Goal: Task Accomplishment & Management: Manage account settings

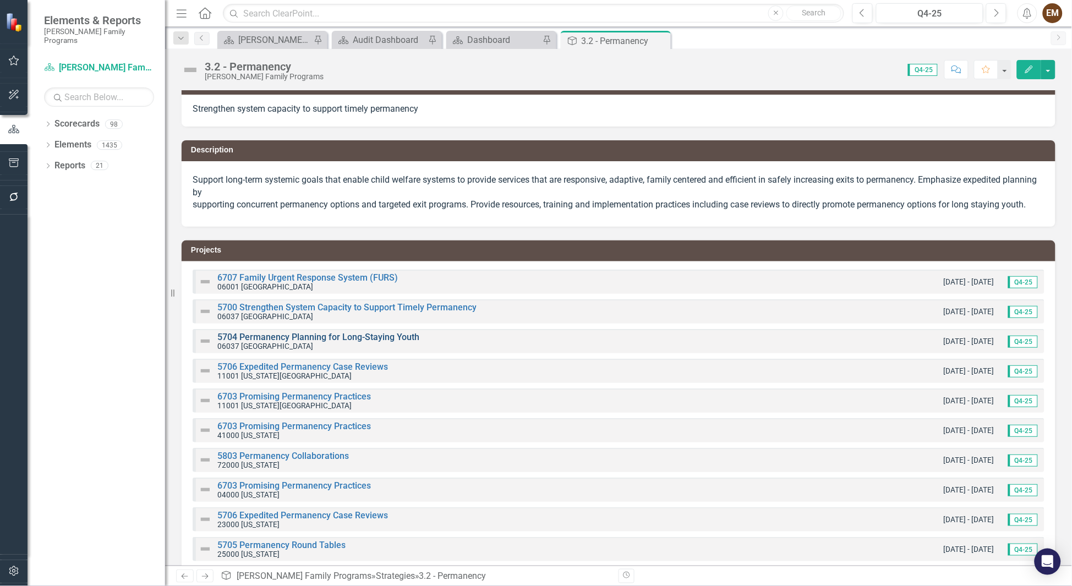
scroll to position [181, 0]
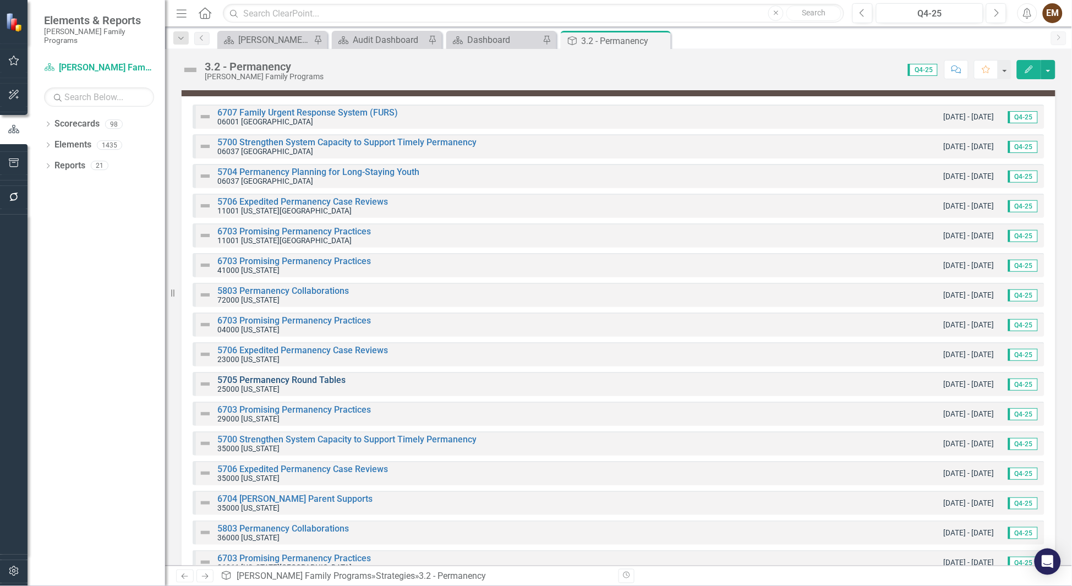
click at [287, 376] on link "5705 Permanency Round Tables" at bounding box center [281, 380] width 128 height 10
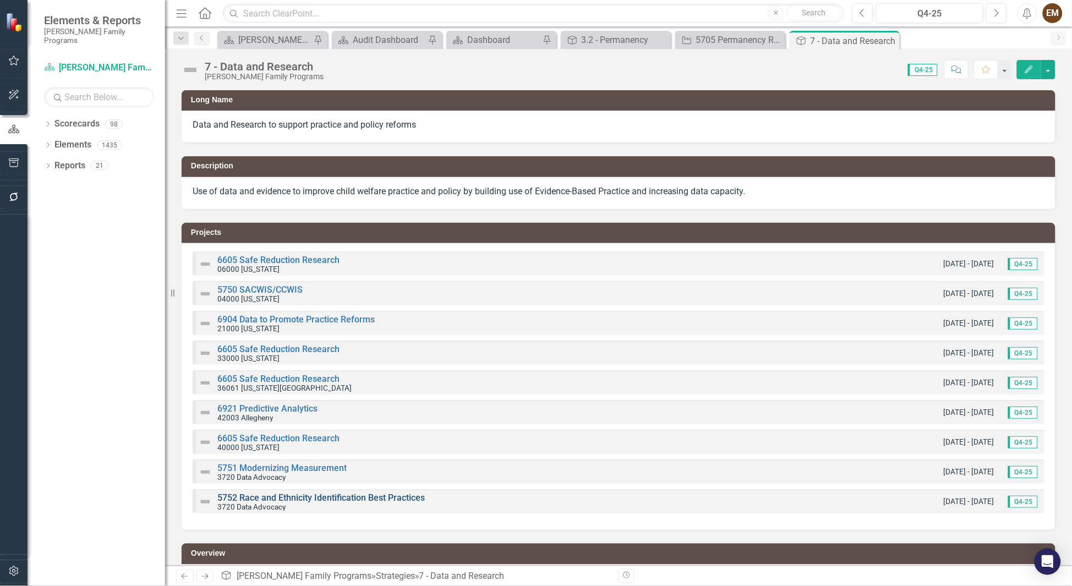
click at [339, 499] on link "5752 Race and Ethnicity Identification Best Practices" at bounding box center [321, 498] width 208 height 10
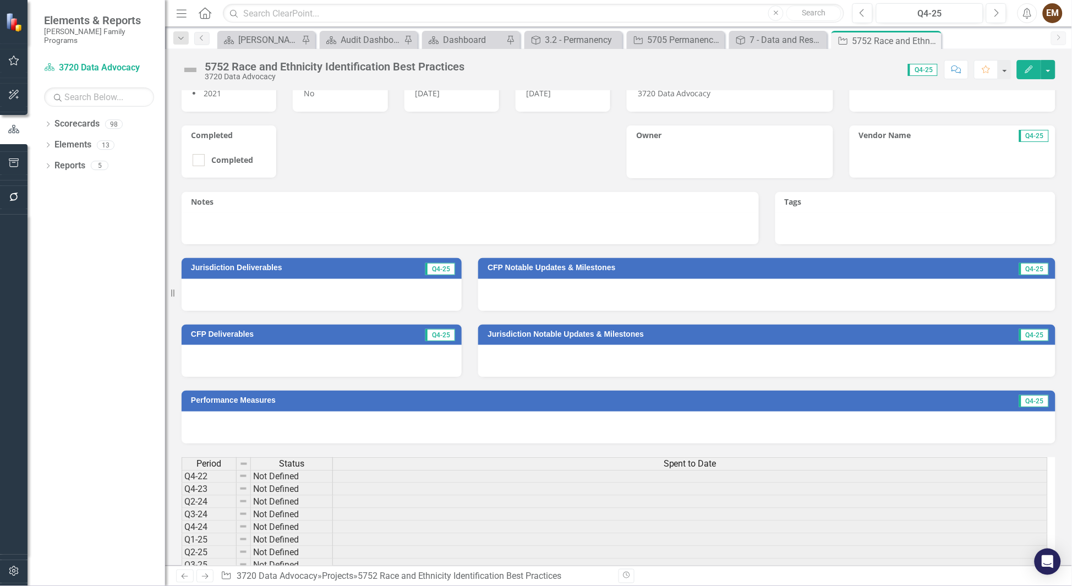
scroll to position [83, 0]
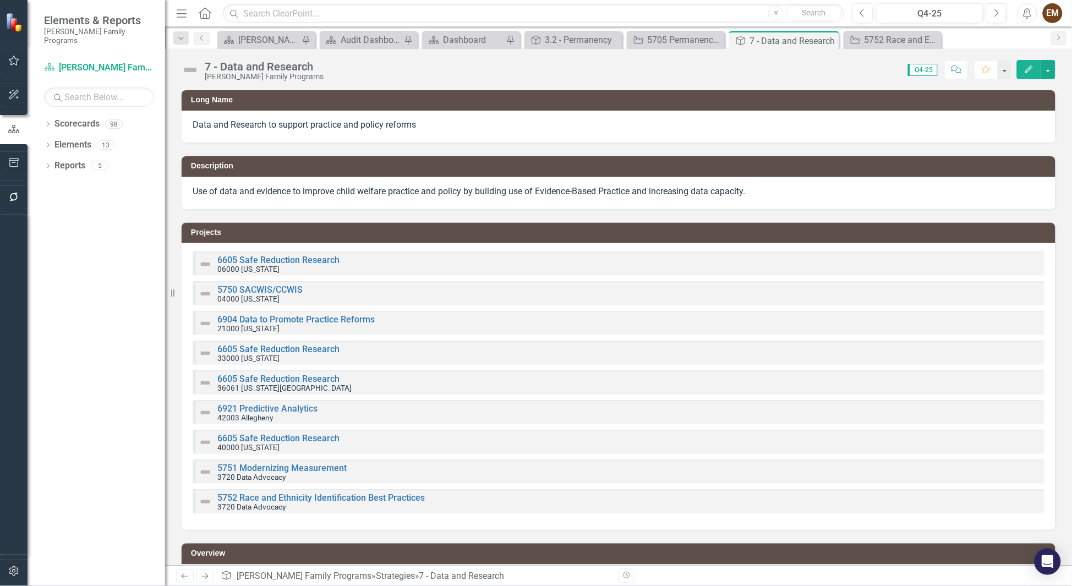
click at [287, 461] on div "5751 Modernizing Measurement 3720 Data Advocacy" at bounding box center [619, 472] width 852 height 24
click at [279, 470] on link "5751 Modernizing Measurement" at bounding box center [281, 468] width 129 height 10
click at [255, 439] on link "6605 Safe Reduction Research" at bounding box center [278, 438] width 122 height 10
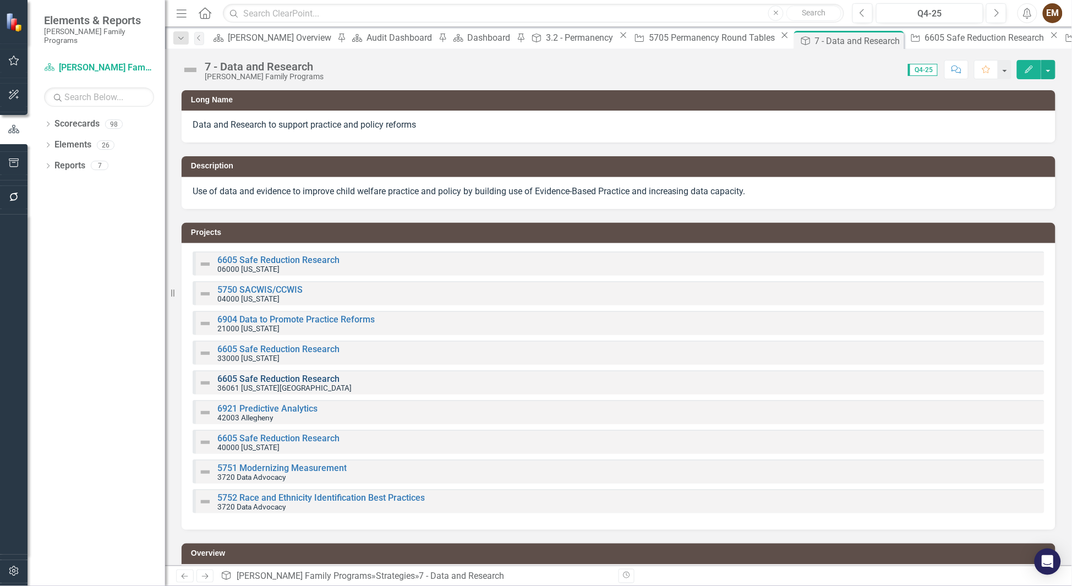
click at [266, 376] on link "6605 Safe Reduction Research" at bounding box center [278, 379] width 122 height 10
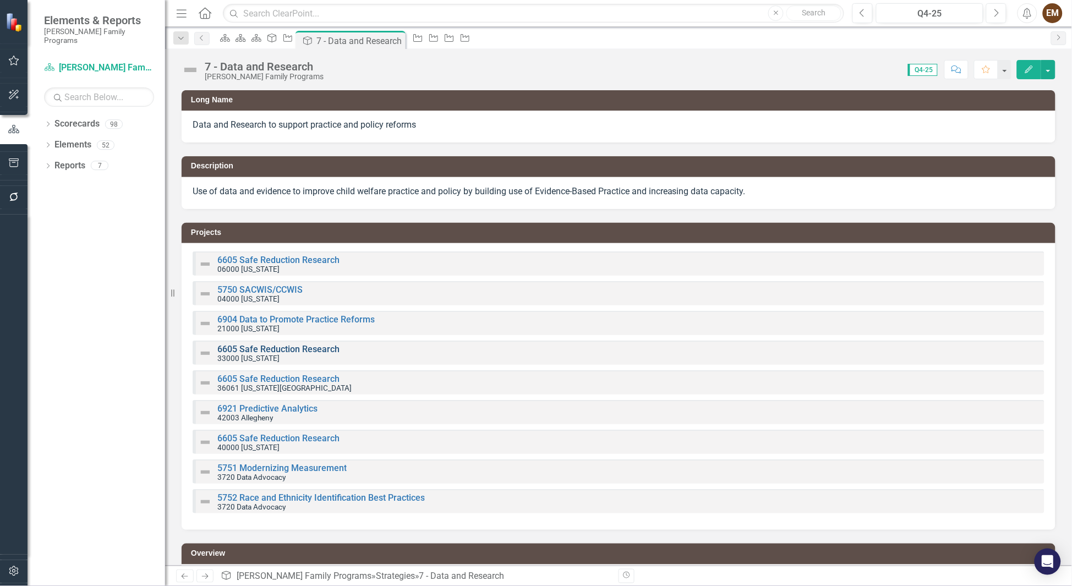
click at [267, 347] on link "6605 Safe Reduction Research" at bounding box center [278, 349] width 122 height 10
click at [269, 287] on link "5750 SACWIS/CCWIS" at bounding box center [259, 290] width 85 height 10
click at [256, 266] on small "06000 [US_STATE]" at bounding box center [248, 269] width 62 height 9
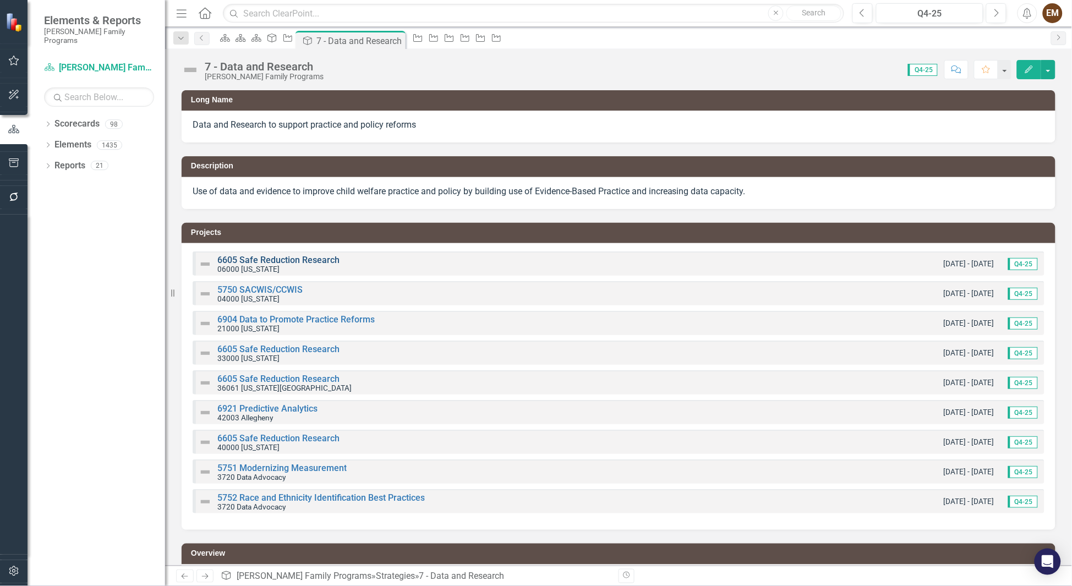
click at [241, 258] on link "6605 Safe Reduction Research" at bounding box center [278, 260] width 122 height 10
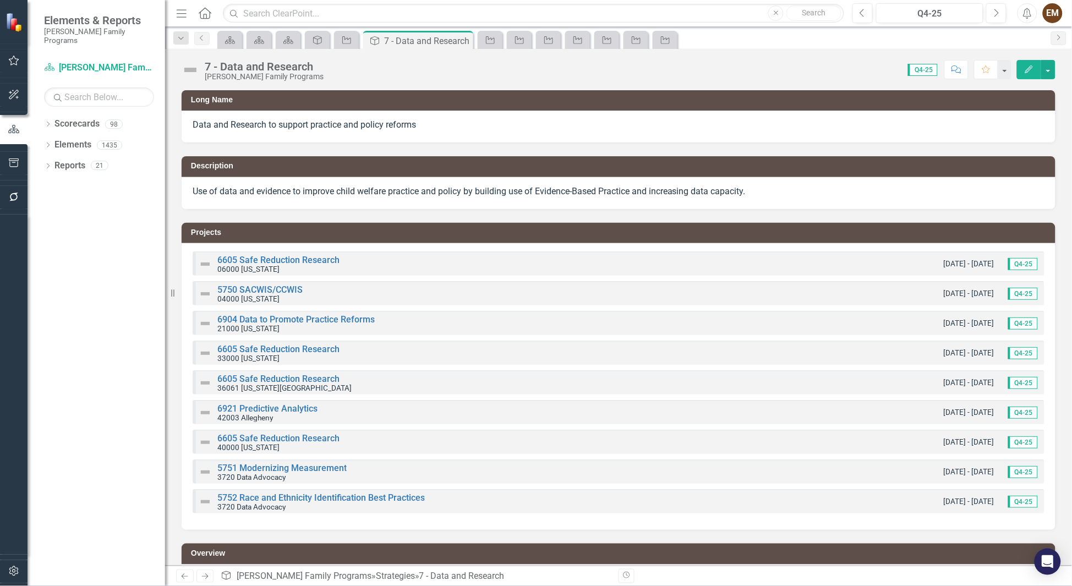
click at [254, 265] on small "06000 [US_STATE]" at bounding box center [248, 269] width 62 height 9
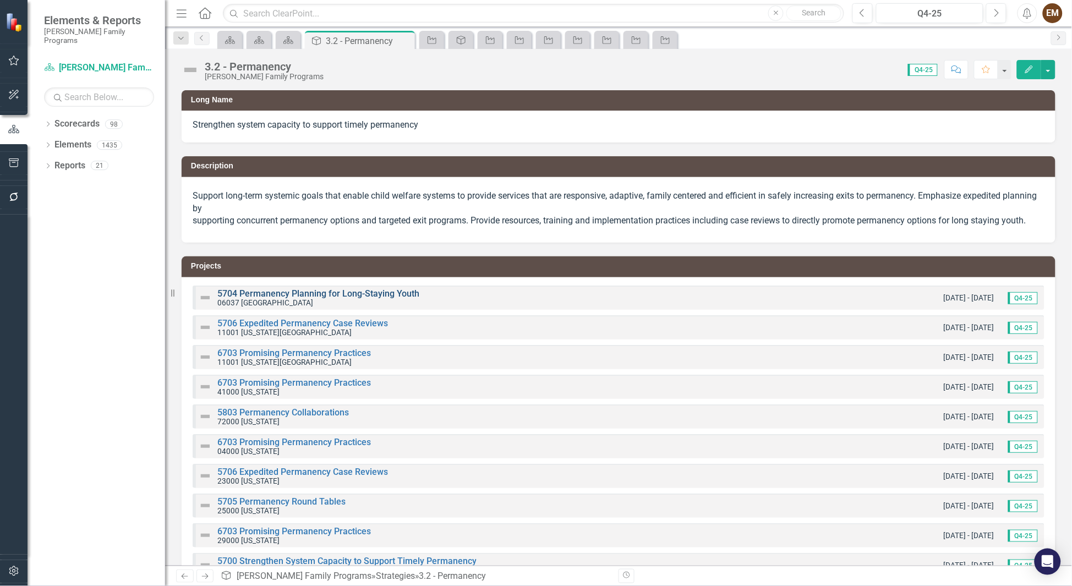
click at [294, 297] on link "5704 Permanency Planning for Long-Staying Youth" at bounding box center [318, 293] width 202 height 10
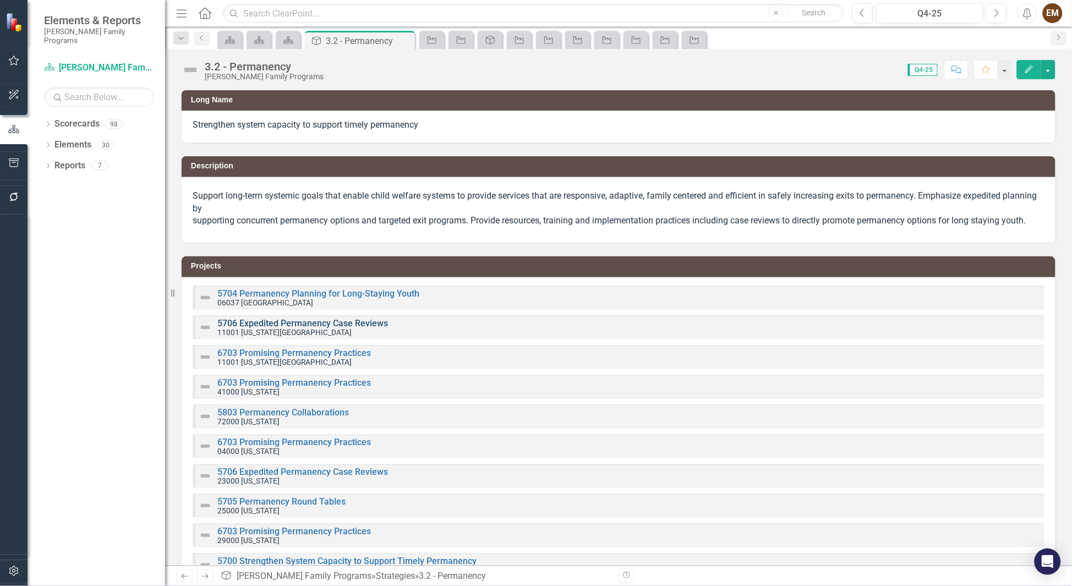
click at [272, 325] on link "5706 Expedited Permanency Case Reviews" at bounding box center [302, 323] width 171 height 10
click at [285, 446] on link "6703 Promising Permanency Practices" at bounding box center [294, 442] width 154 height 10
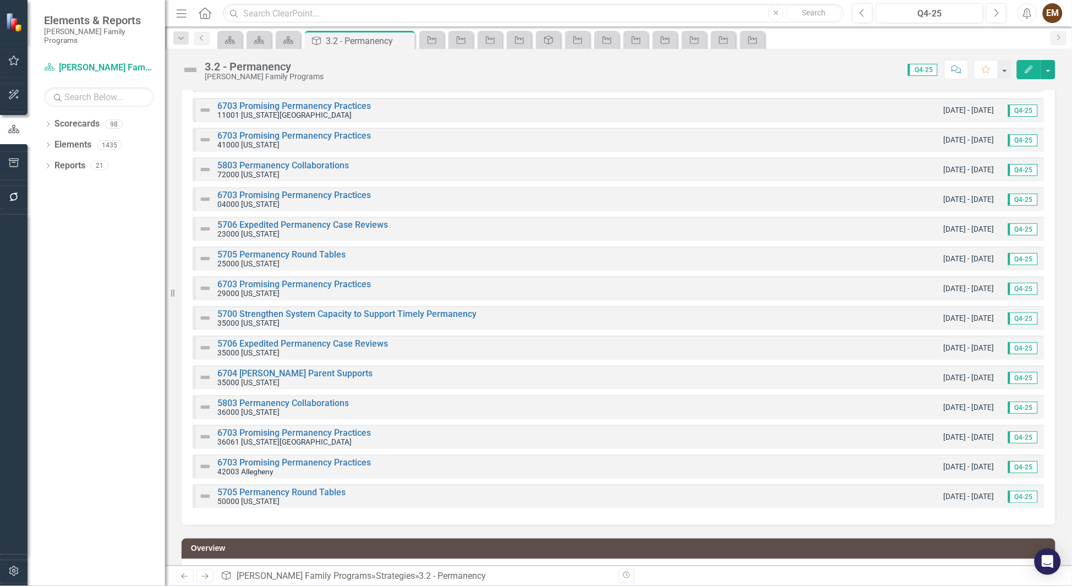
scroll to position [287, 0]
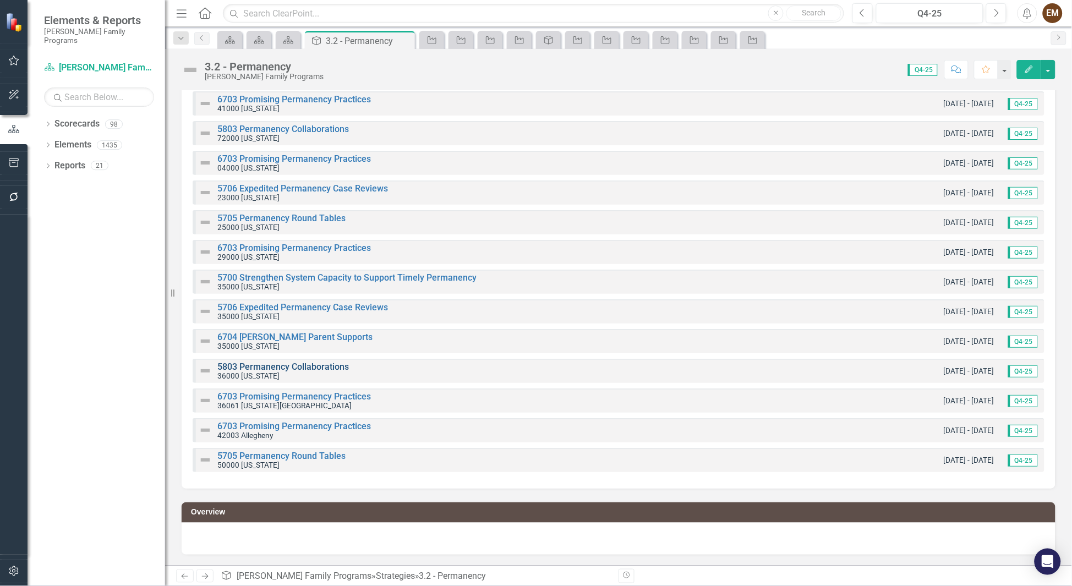
click at [232, 364] on link "5803 Permanency Collaborations" at bounding box center [283, 367] width 132 height 10
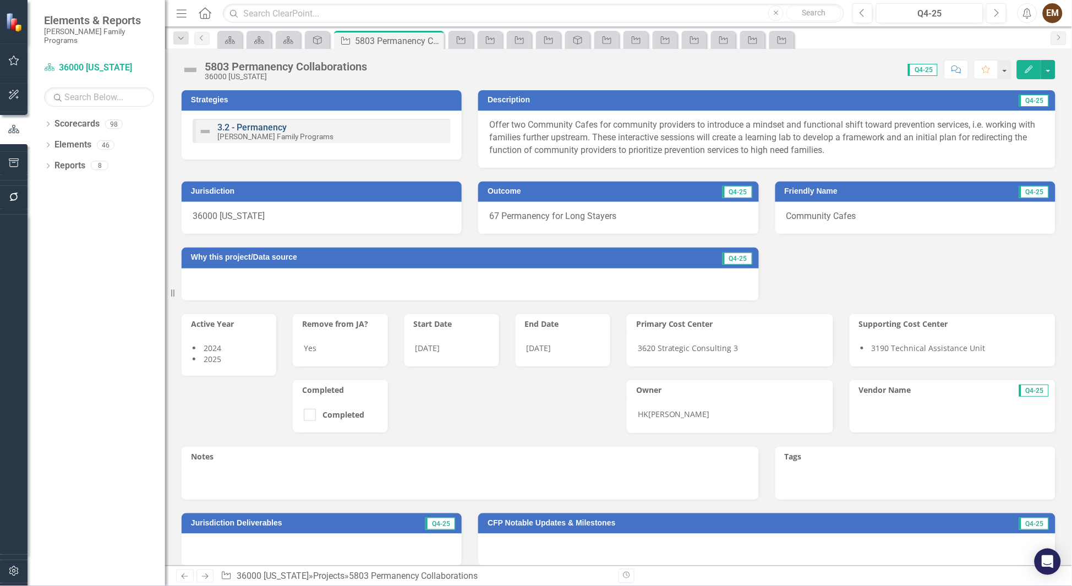
click at [276, 127] on link "3.2 - Permanency" at bounding box center [251, 127] width 69 height 10
click at [245, 128] on link "3.2 - Permanency" at bounding box center [251, 127] width 69 height 10
click at [397, 103] on h3 "Strategies" at bounding box center [323, 100] width 265 height 8
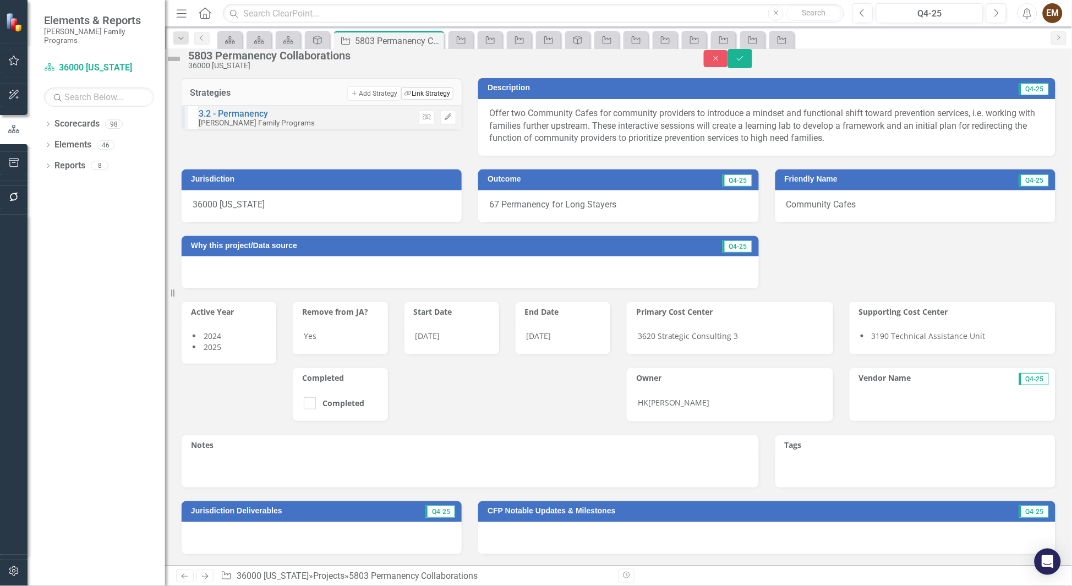
click at [432, 100] on button "Link Tag Link Strategy" at bounding box center [427, 94] width 52 height 12
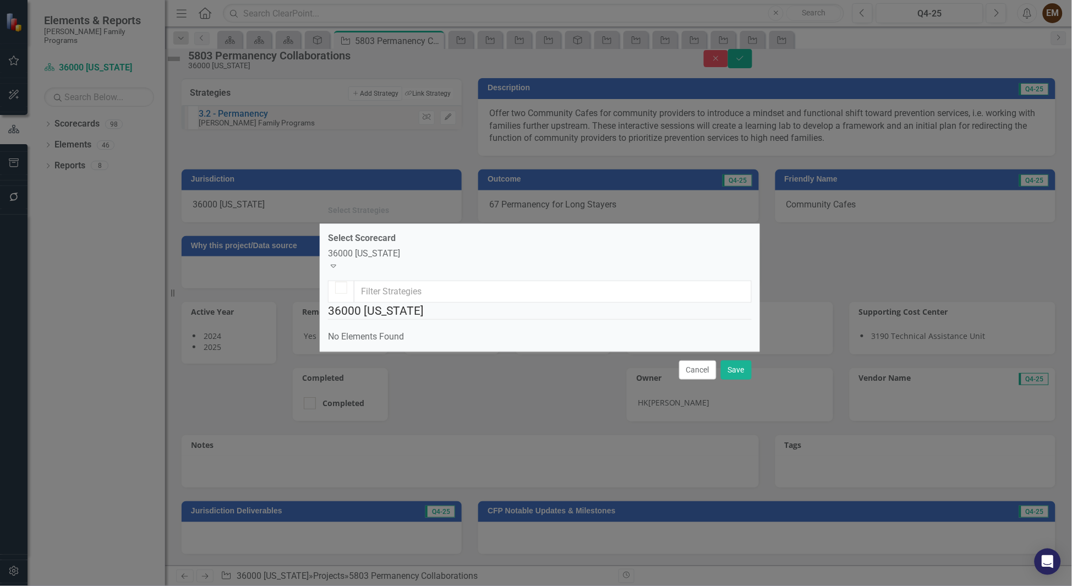
click at [425, 248] on div "36000 [US_STATE]" at bounding box center [540, 254] width 424 height 13
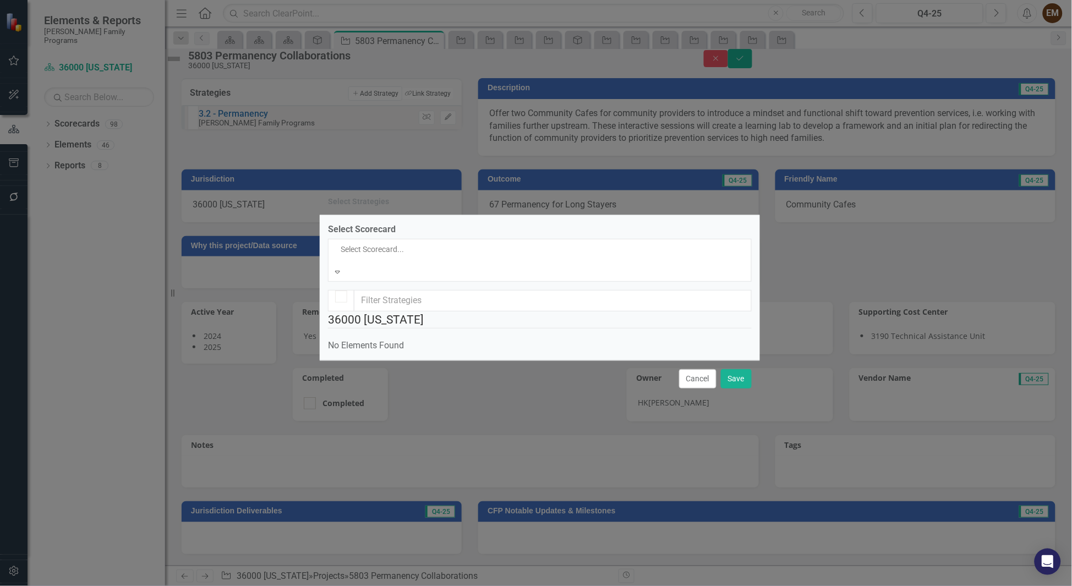
click at [613, 586] on div "[PERSON_NAME] Family Programs" at bounding box center [536, 592] width 1072 height 13
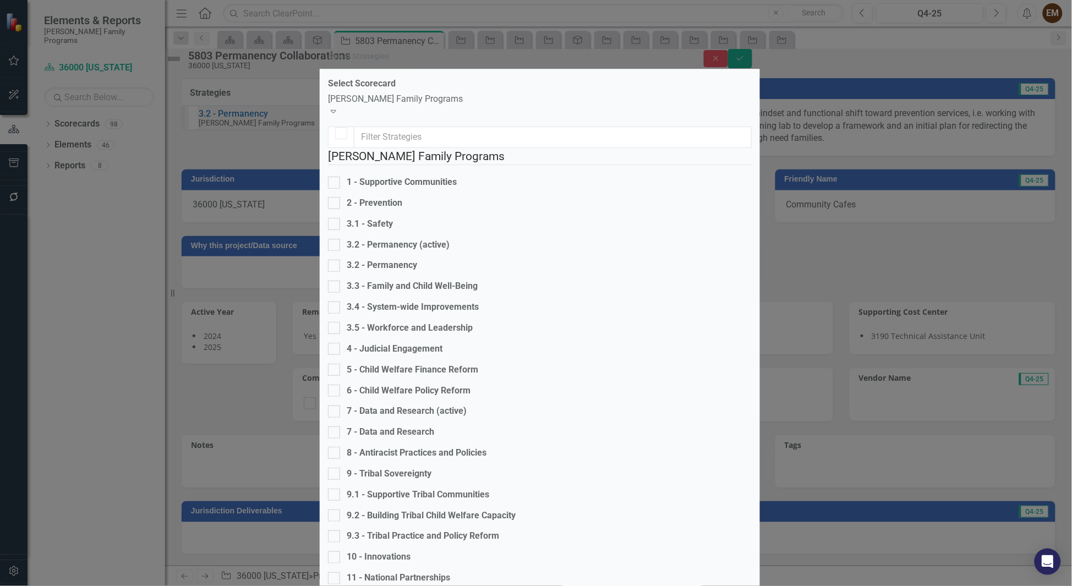
checkbox input "true"
checkbox input "false"
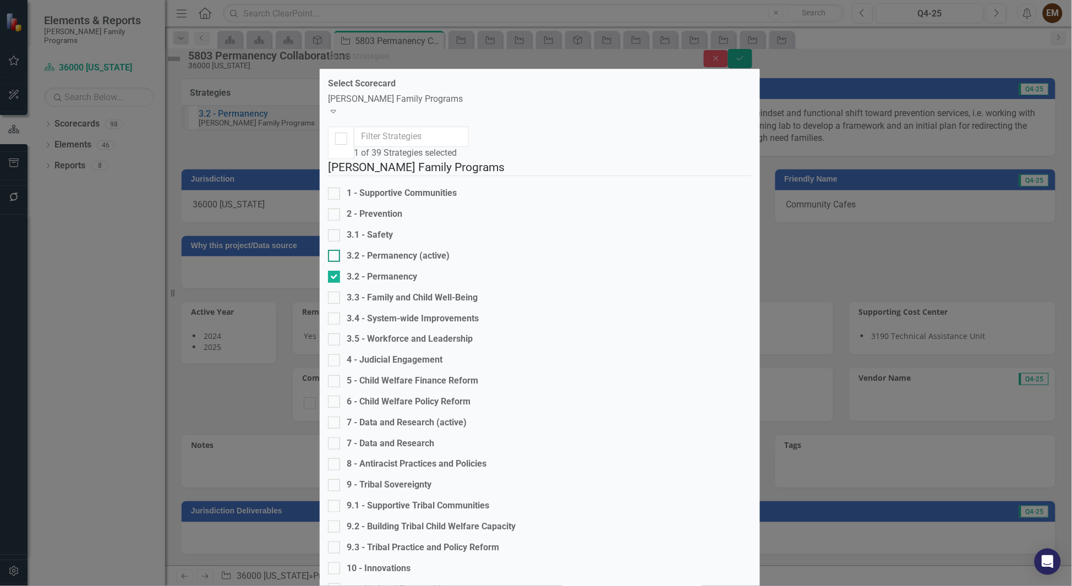
click at [340, 250] on div at bounding box center [334, 256] width 12 height 12
click at [335, 250] on input "3.2 - Permanency (active)" at bounding box center [331, 253] width 7 height 7
checkbox input "true"
click at [335, 273] on input "3.2 - Permanency" at bounding box center [331, 274] width 7 height 7
checkbox input "false"
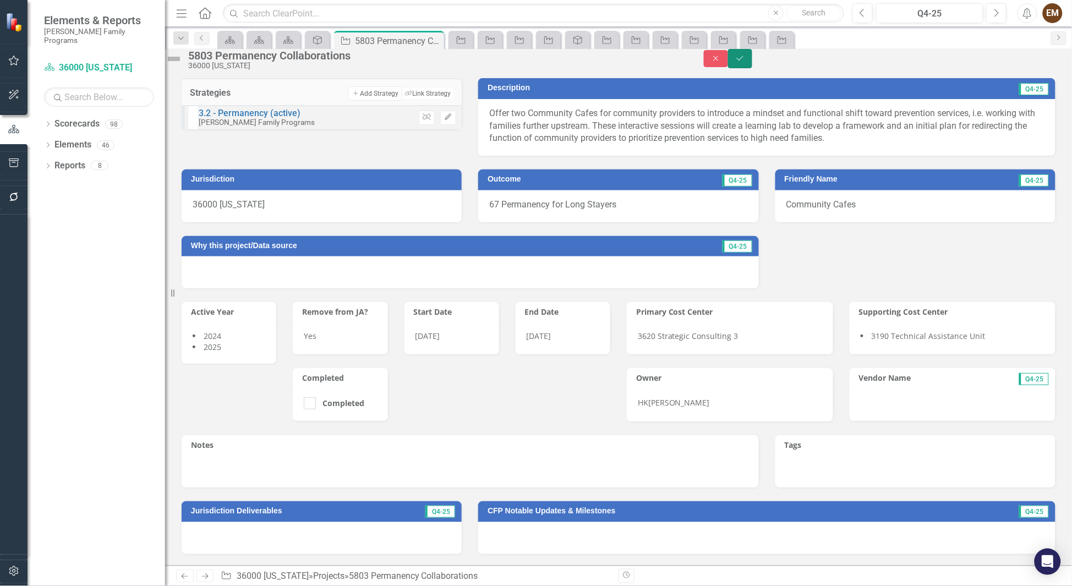
click at [744, 60] on icon "submit" at bounding box center [740, 58] width 7 height 4
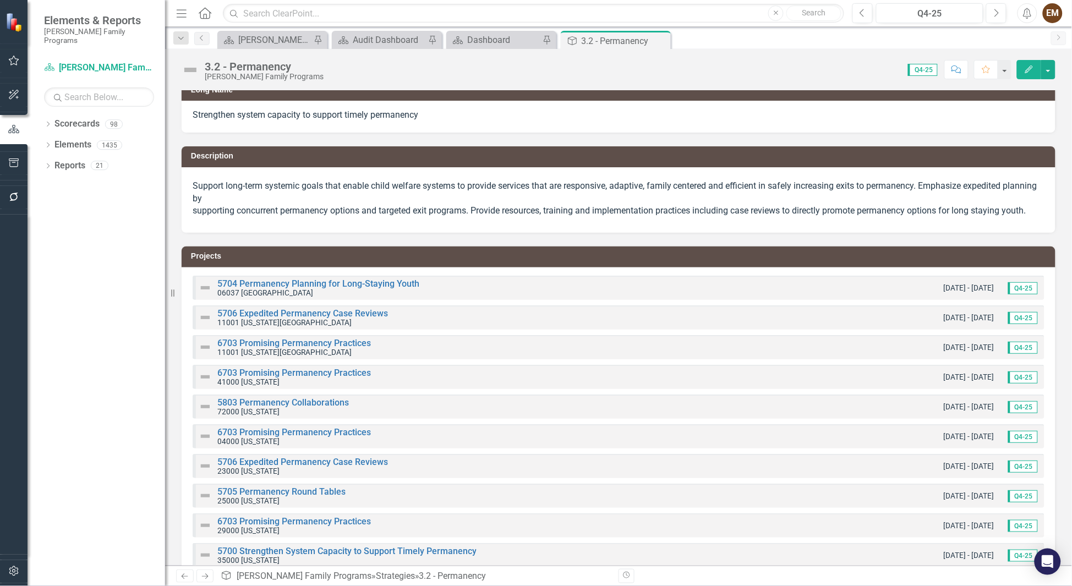
scroll to position [257, 0]
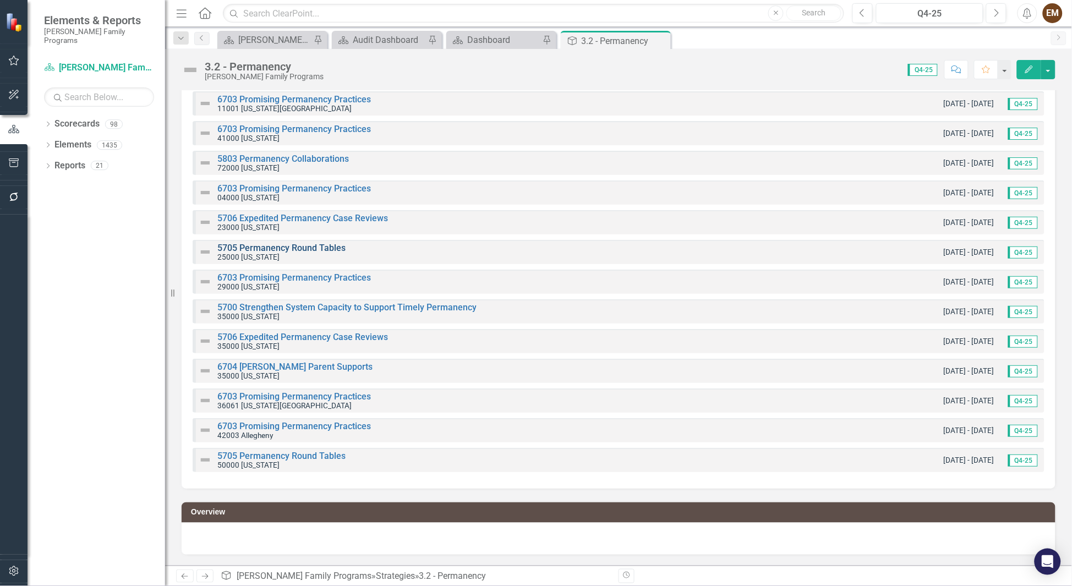
click at [269, 243] on link "5705 Permanency Round Tables" at bounding box center [281, 248] width 128 height 10
